Goal: Find specific page/section: Find specific page/section

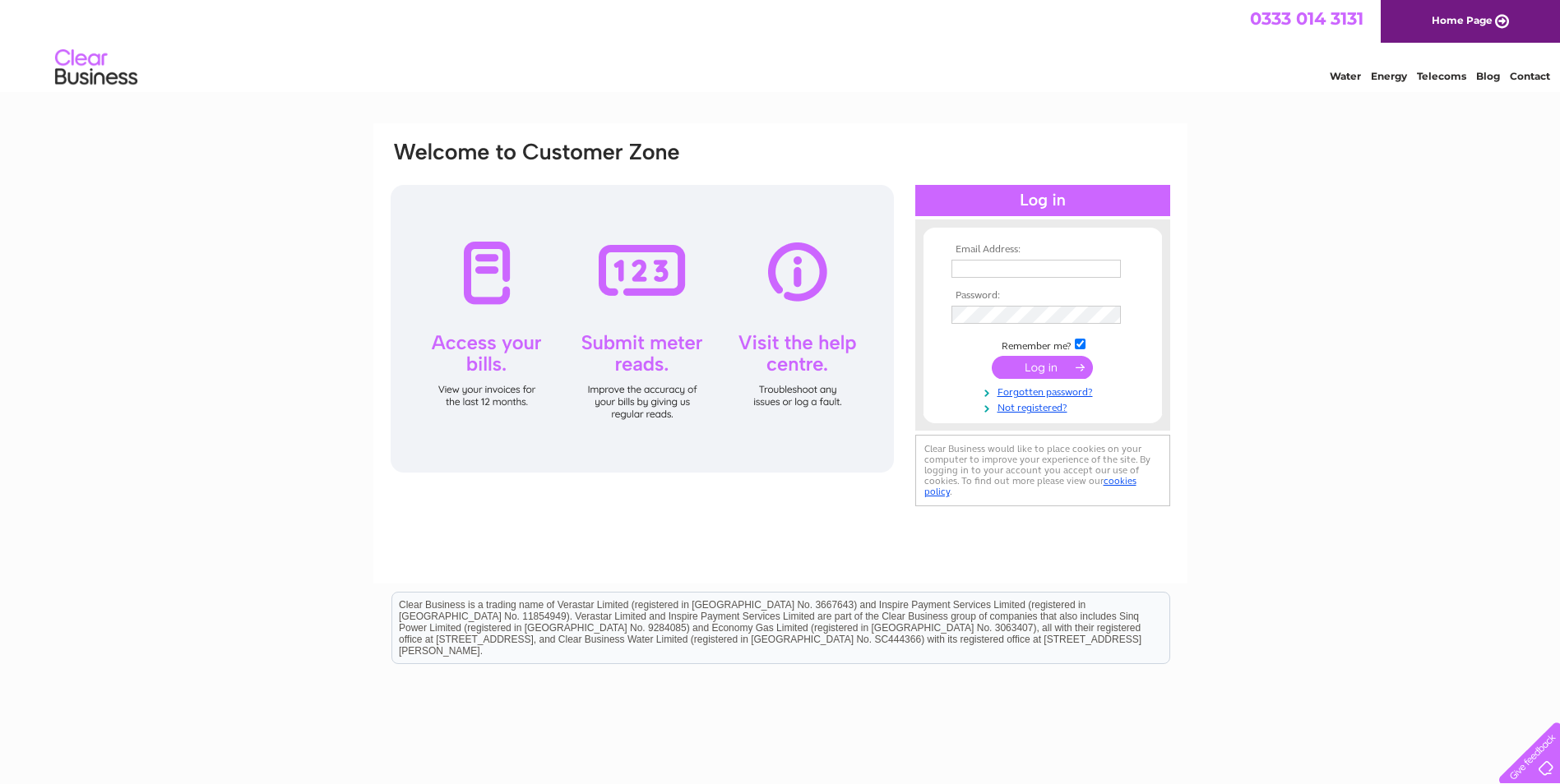
type input "adele.rylance@cheshireaction.org.uk"
click at [1020, 364] on input "submit" at bounding box center [1042, 367] width 101 height 23
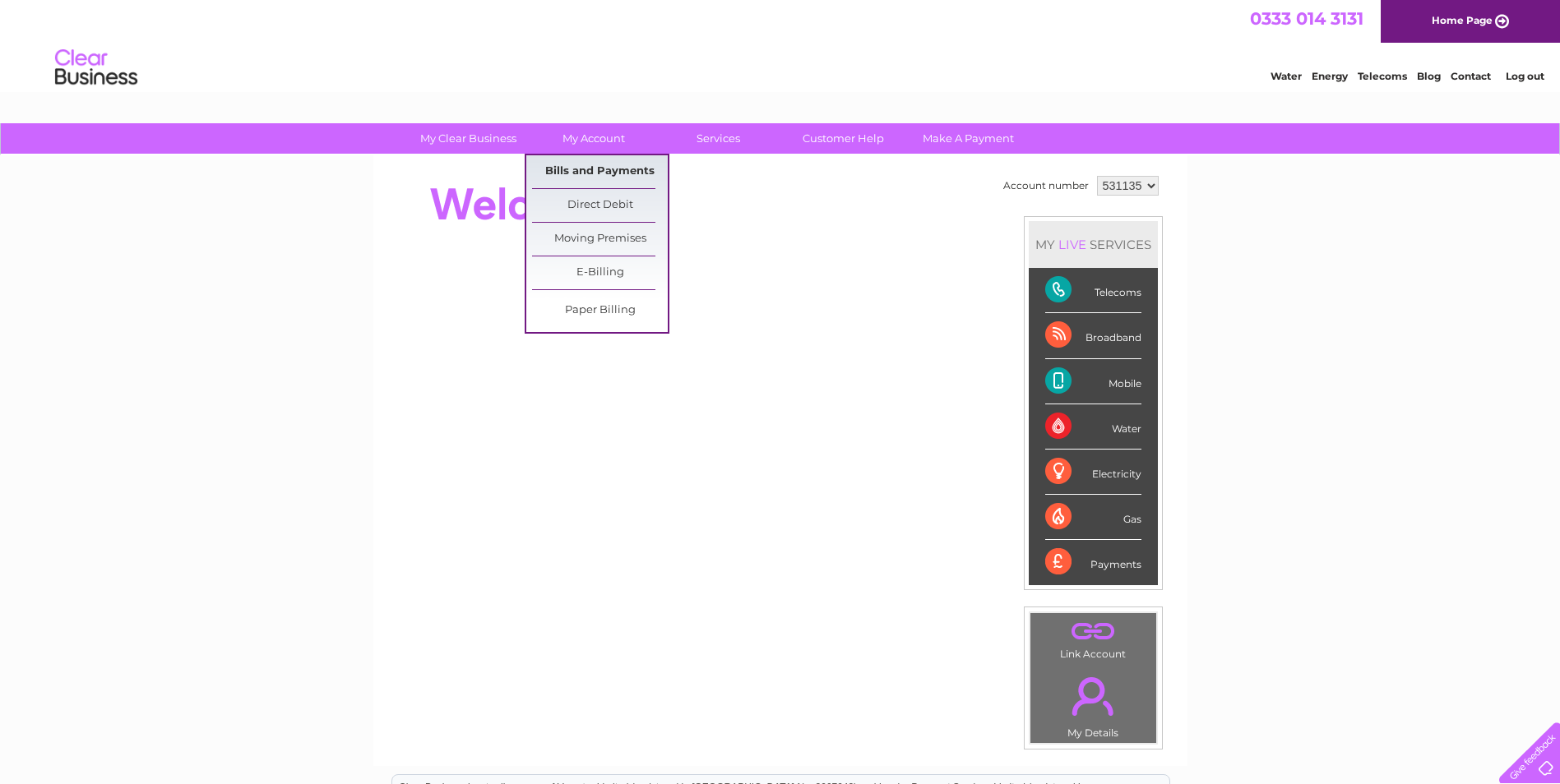
click at [566, 161] on link "Bills and Payments" at bounding box center [600, 171] width 135 height 32
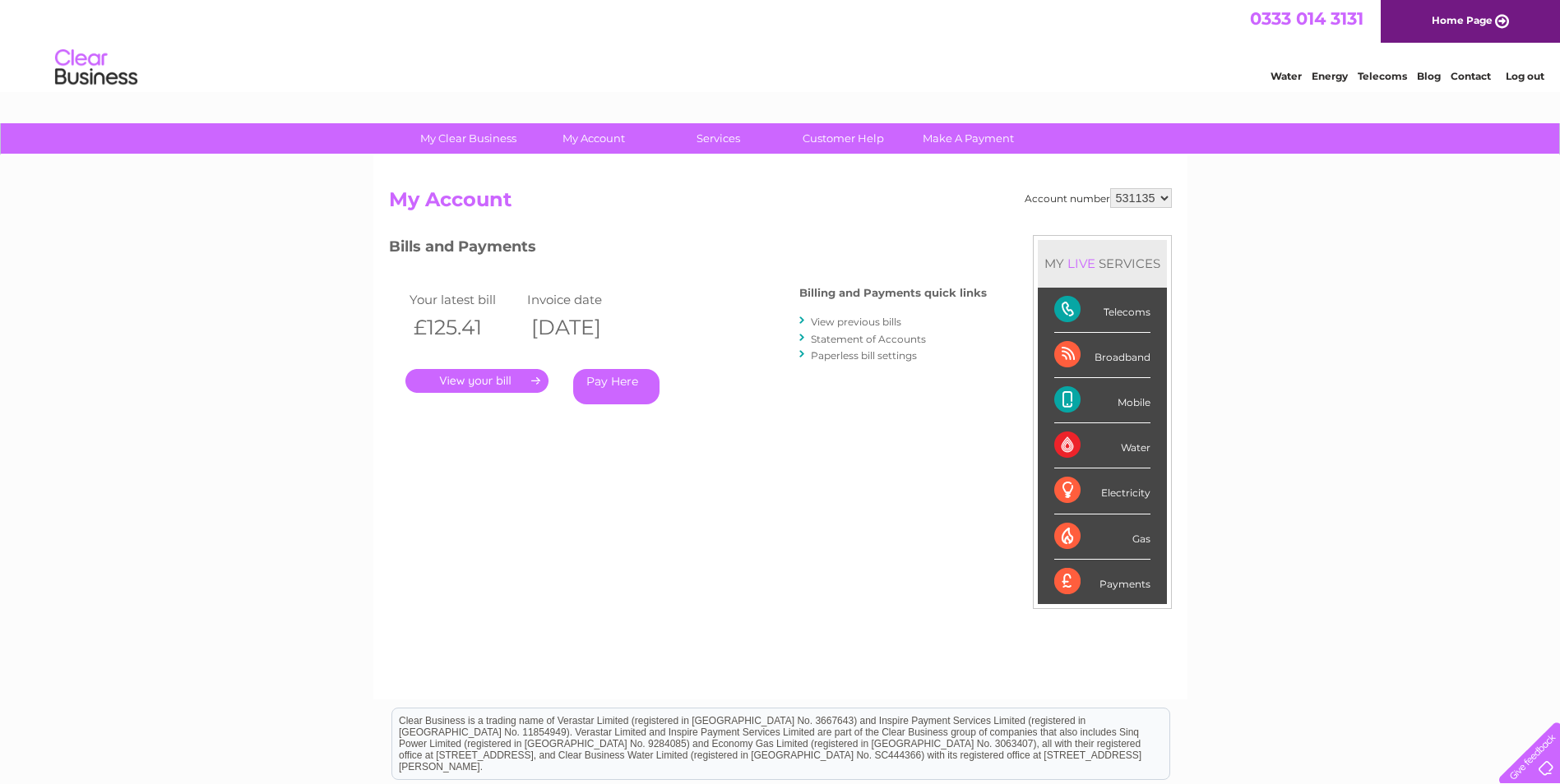
click at [486, 380] on link "." at bounding box center [477, 381] width 143 height 24
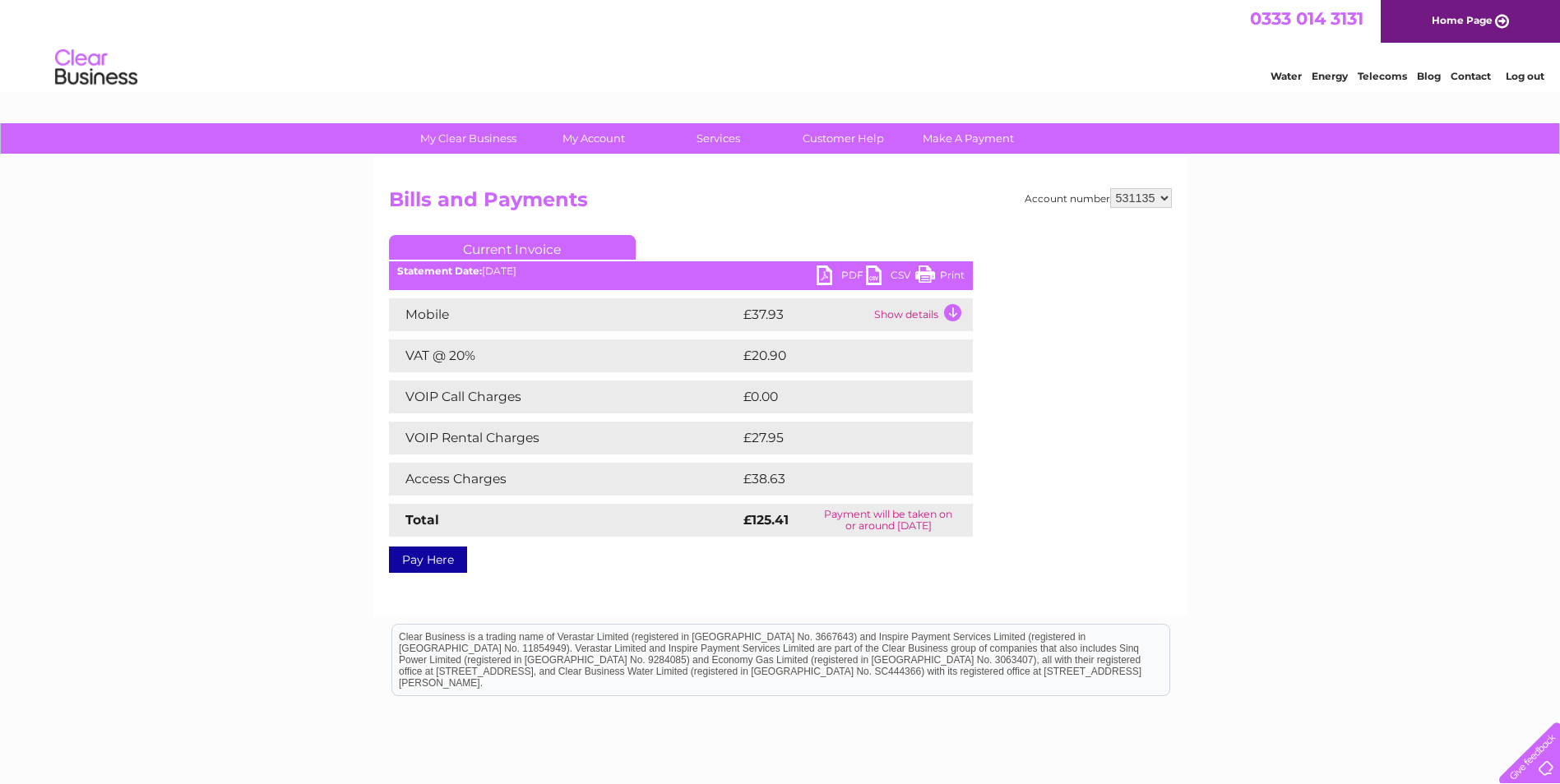
click at [940, 277] on link "Print" at bounding box center [939, 277] width 49 height 24
